Goal: Task Accomplishment & Management: Complete application form

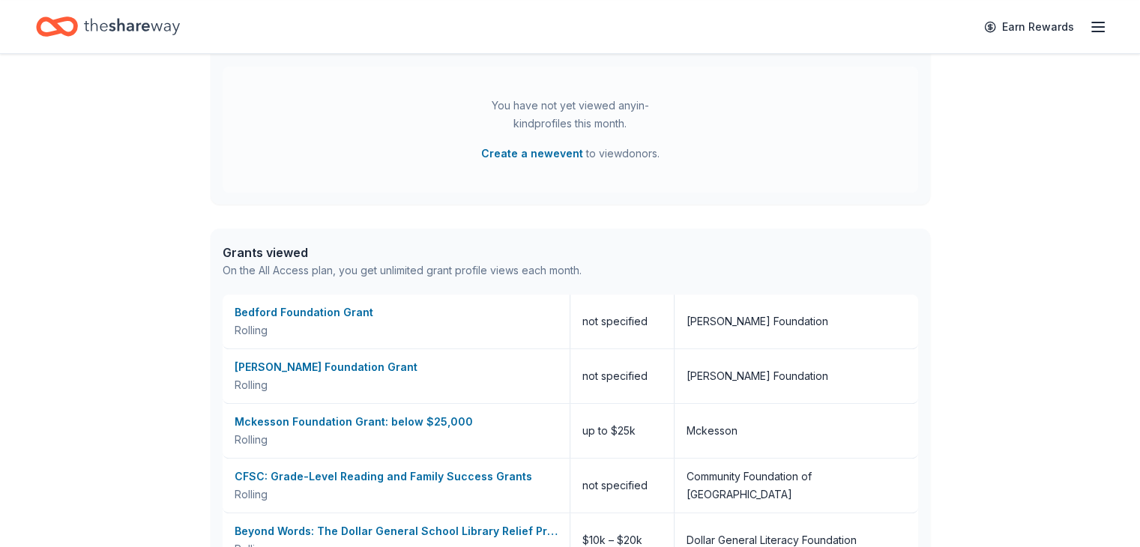
scroll to position [450, 0]
click at [292, 313] on div "Bedford Foundation Grant" at bounding box center [396, 312] width 323 height 18
click at [1089, 28] on icon "button" at bounding box center [1098, 27] width 18 height 18
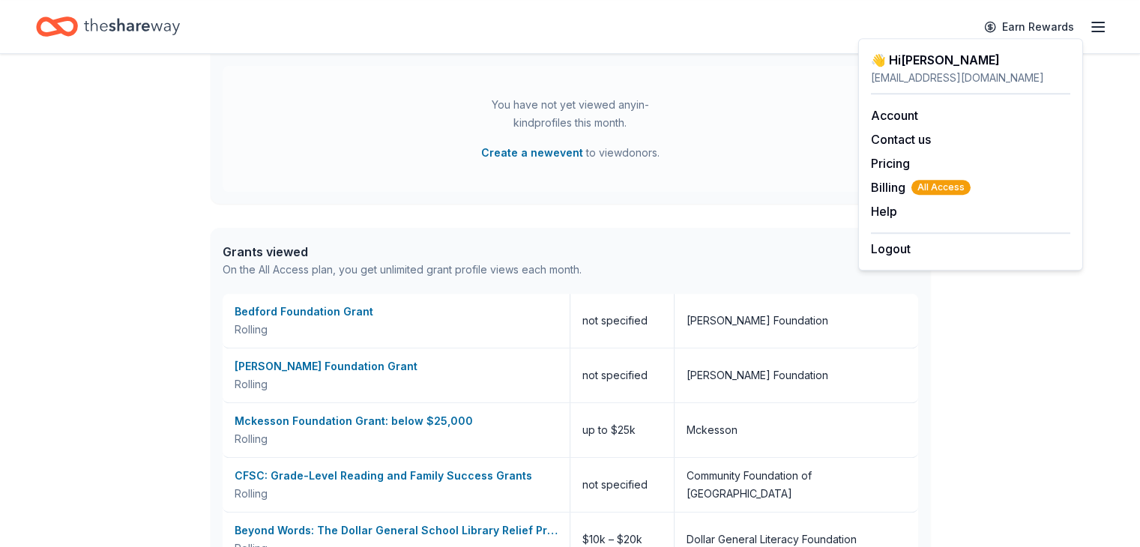
click at [919, 247] on div "Logout" at bounding box center [970, 244] width 199 height 25
click at [893, 246] on button "Logout" at bounding box center [891, 249] width 40 height 18
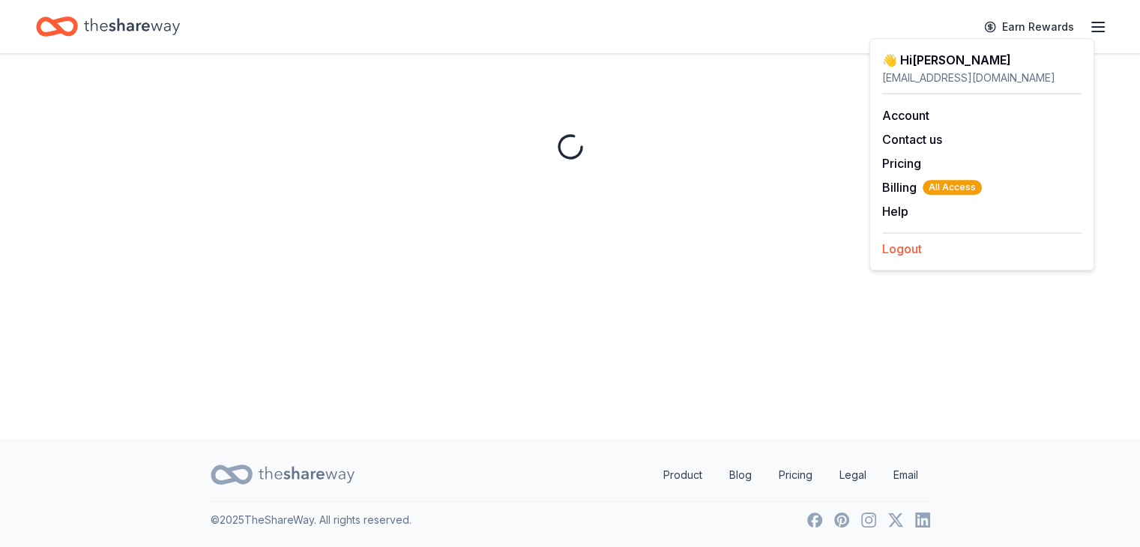
scroll to position [0, 0]
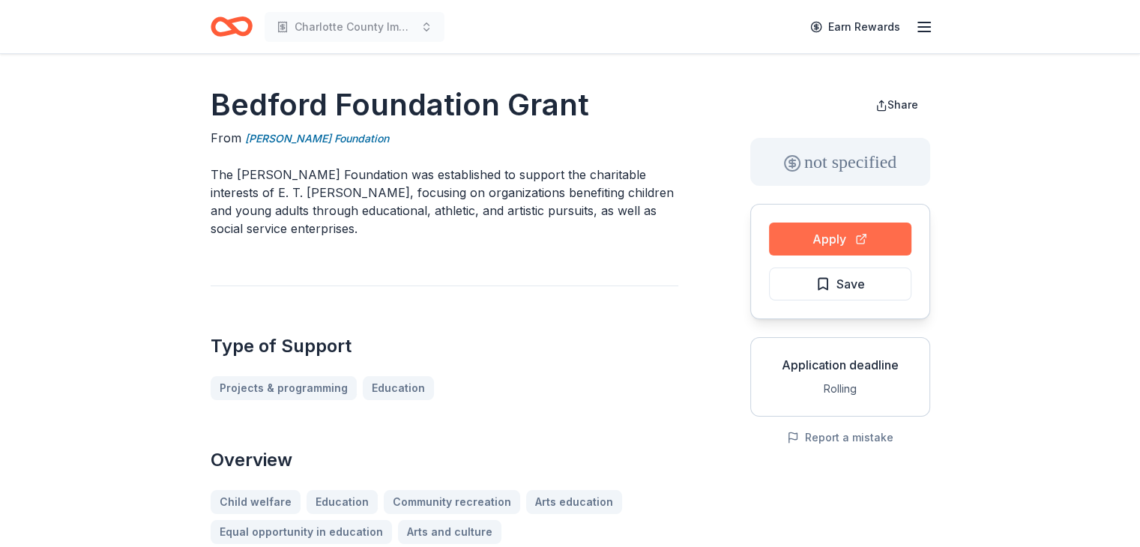
click at [821, 244] on button "Apply" at bounding box center [840, 239] width 142 height 33
